Goal: Download file/media

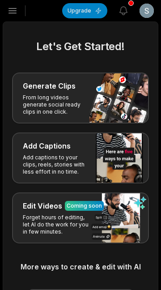
click at [12, 9] on icon "button" at bounding box center [13, 11] width 8 height 5
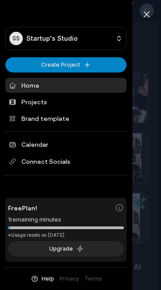
click at [103, 87] on link "Home" at bounding box center [65, 85] width 121 height 15
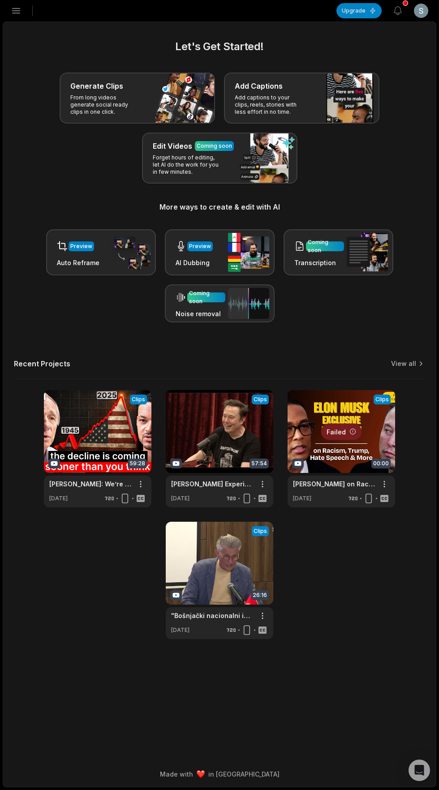
click at [86, 425] on link at bounding box center [97, 448] width 107 height 117
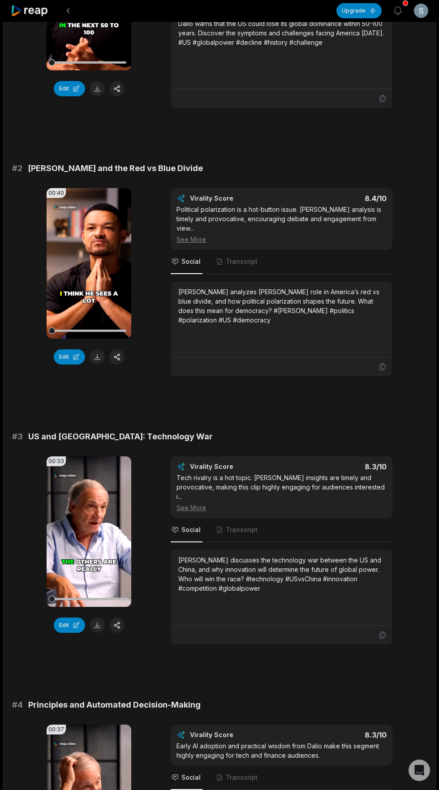
scroll to position [257, 0]
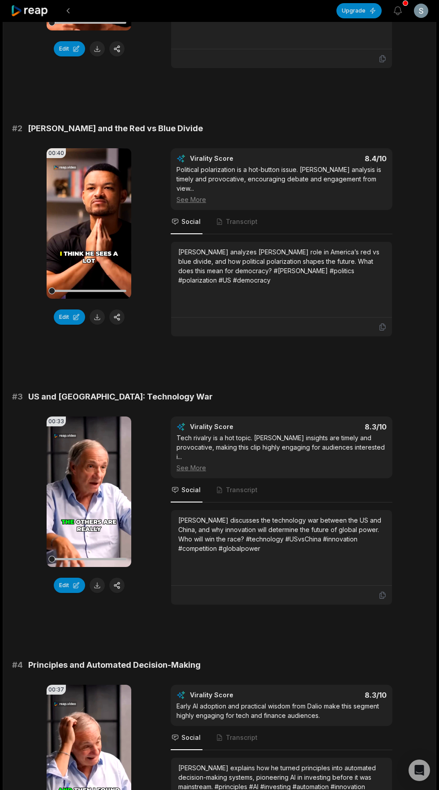
click at [101, 579] on button at bounding box center [97, 585] width 15 height 15
click at [382, 591] on icon at bounding box center [382, 595] width 8 height 8
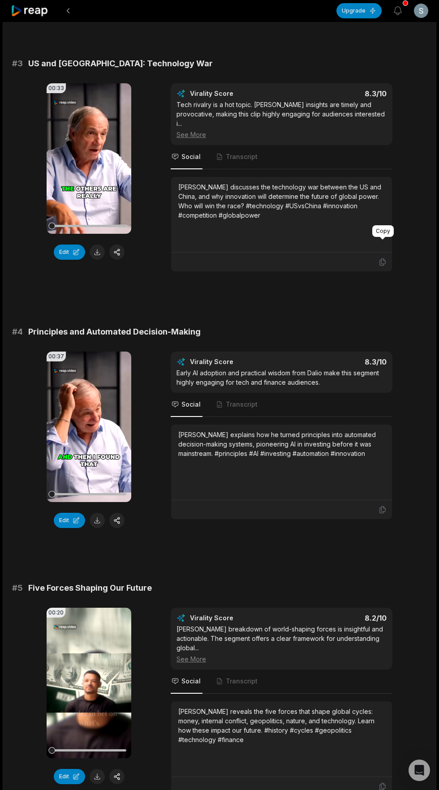
scroll to position [624, 0]
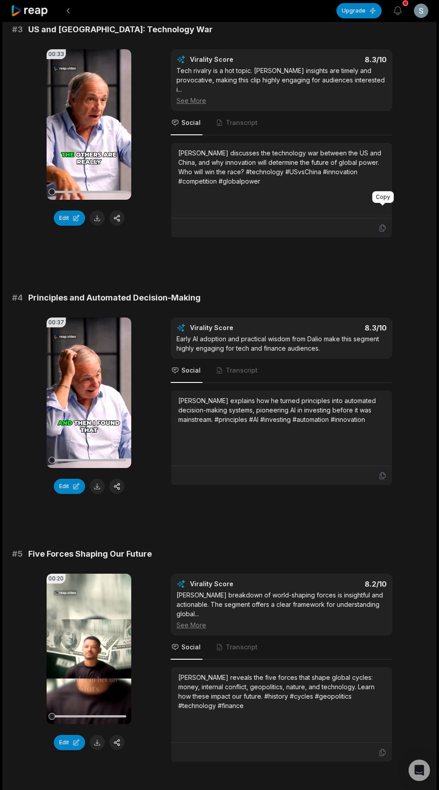
click at [100, 479] on button at bounding box center [97, 486] width 15 height 15
click at [382, 472] on icon at bounding box center [382, 476] width 8 height 8
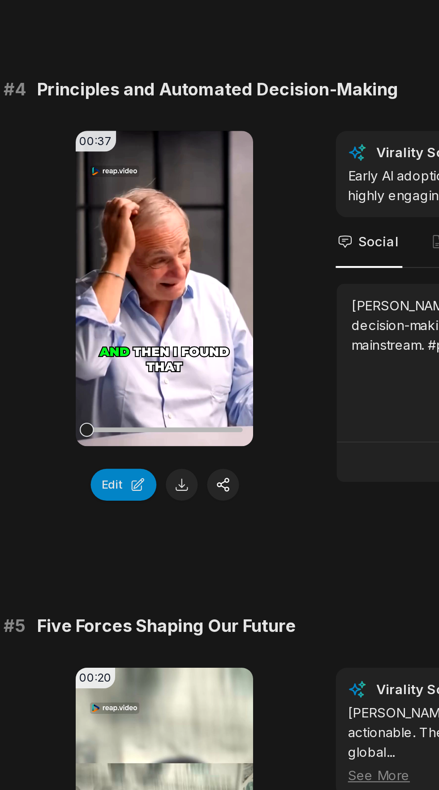
click at [99, 478] on button at bounding box center [97, 485] width 15 height 15
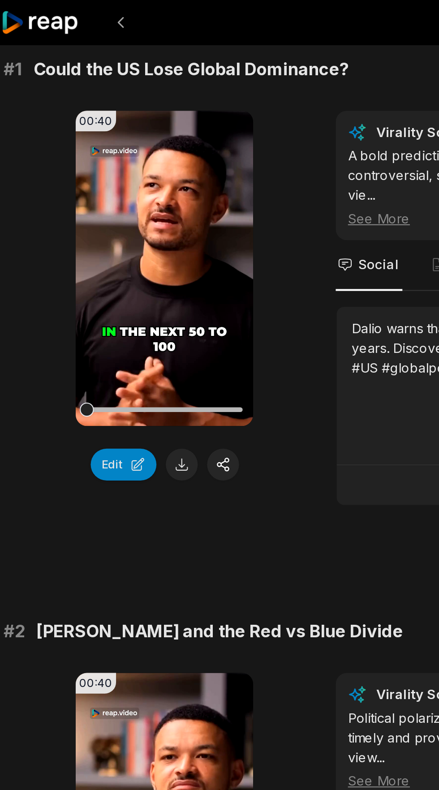
scroll to position [0, 0]
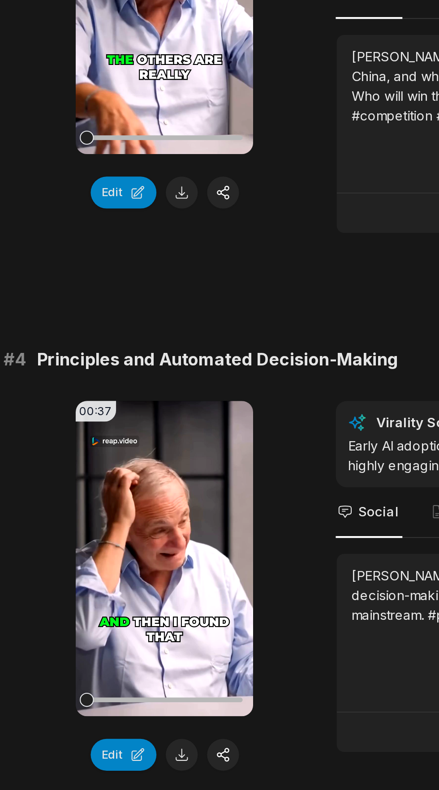
scroll to position [365, 0]
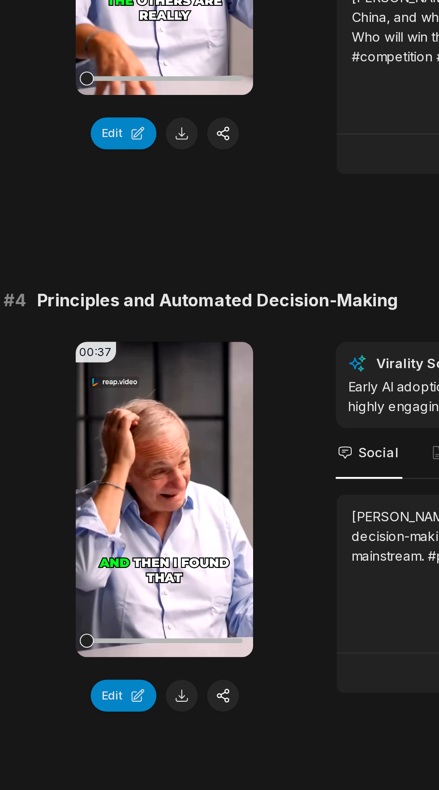
click at [103, 737] on button at bounding box center [97, 744] width 15 height 15
click at [103, 737] on div "Edit" at bounding box center [89, 744] width 85 height 15
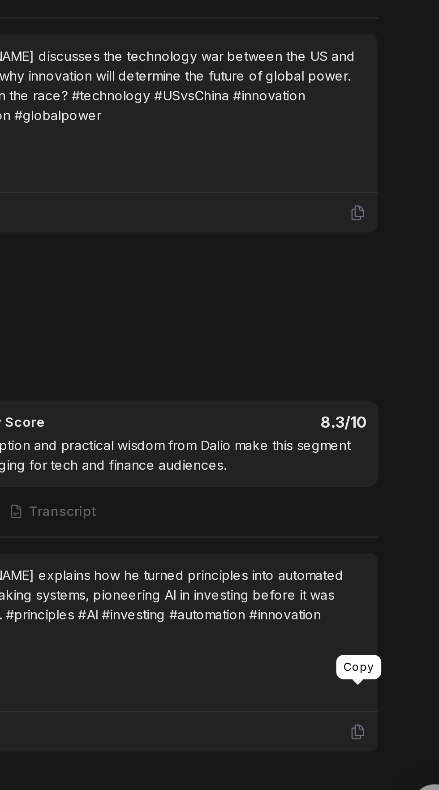
click at [383, 730] on icon at bounding box center [382, 734] width 8 height 8
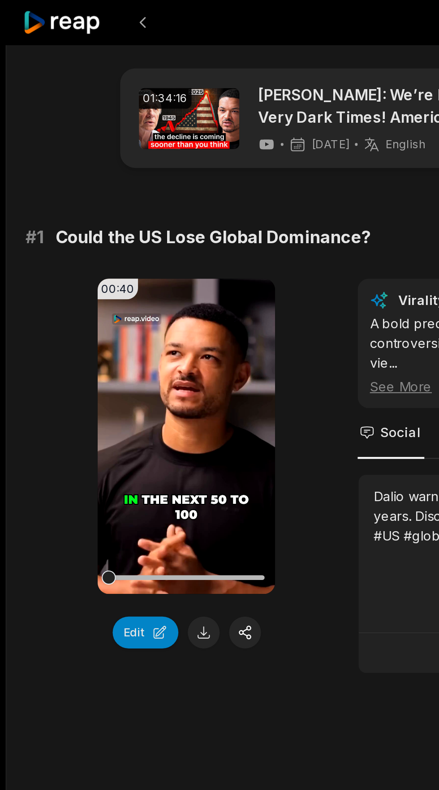
scroll to position [0, 0]
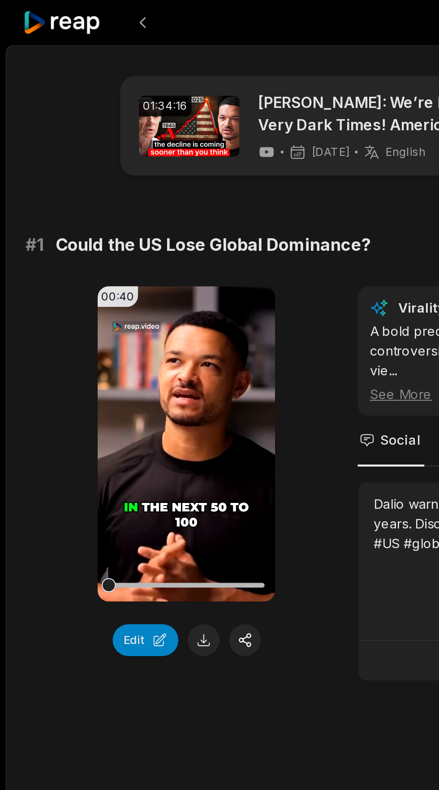
click at [31, 9] on icon at bounding box center [30, 11] width 38 height 12
click at [34, 11] on icon at bounding box center [30, 11] width 38 height 12
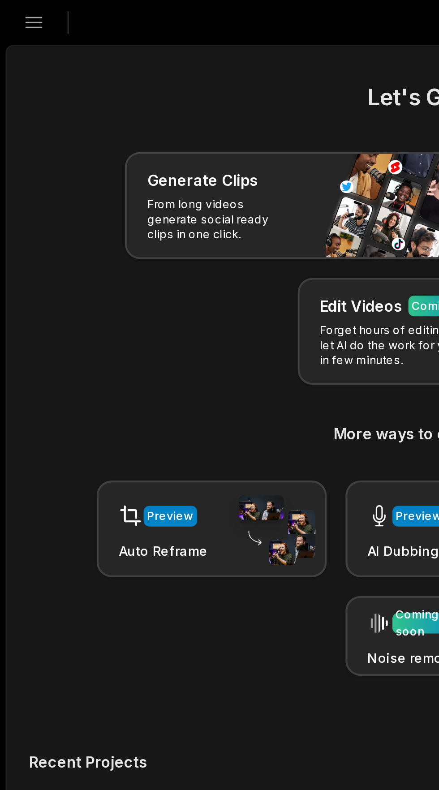
click at [22, 8] on button "Open sidebar" at bounding box center [16, 11] width 20 height 20
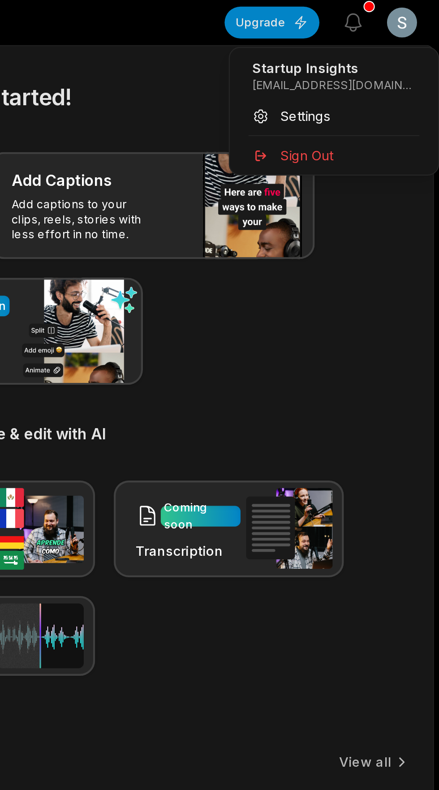
click at [422, 4] on html "SS Startup's Studio Create Project Home Projects Brand template Calendar Connec…" at bounding box center [219, 395] width 439 height 790
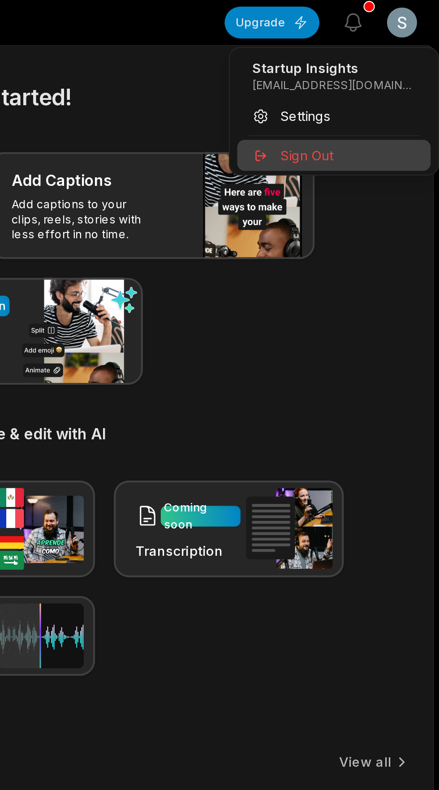
click at [359, 77] on div "Sign Out" at bounding box center [389, 74] width 92 height 15
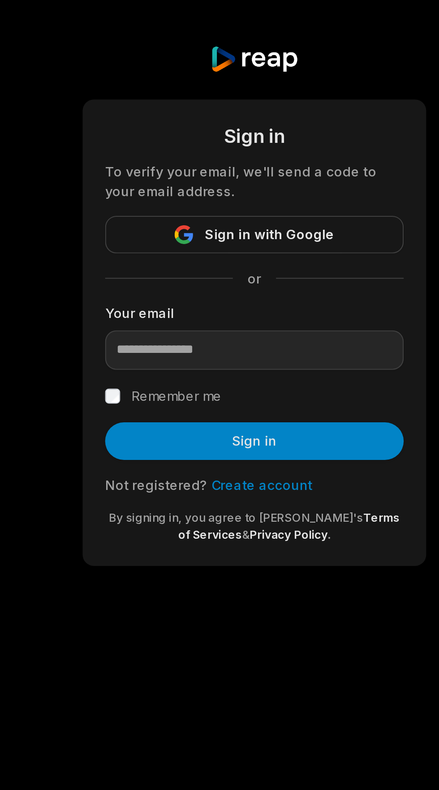
click at [174, 115] on button "Sign in with Google" at bounding box center [219, 112] width 142 height 18
